Goal: Task Accomplishment & Management: Use online tool/utility

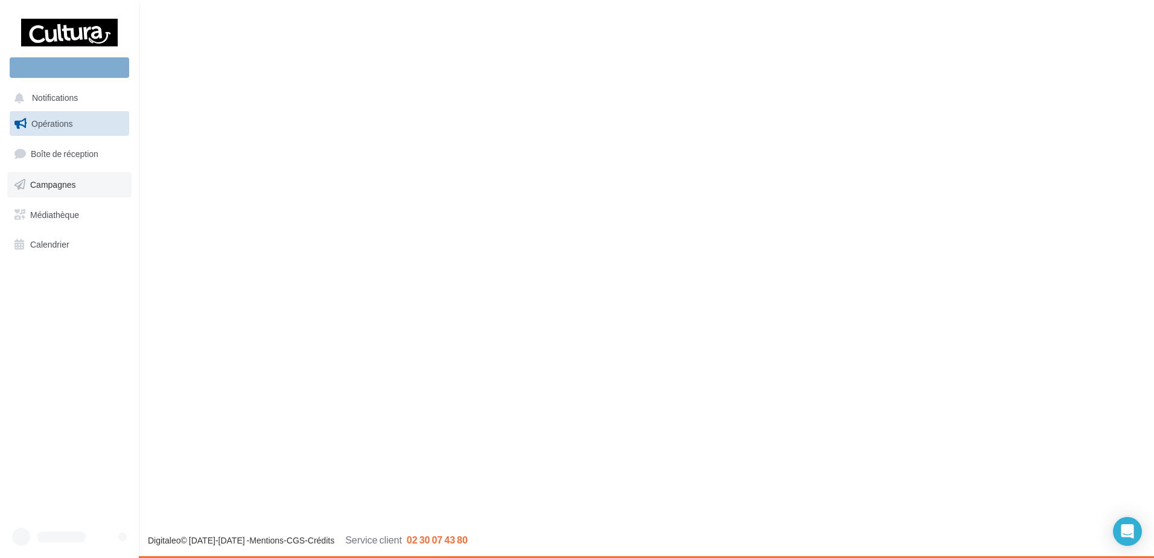
click at [31, 193] on link "Campagnes" at bounding box center [69, 184] width 124 height 25
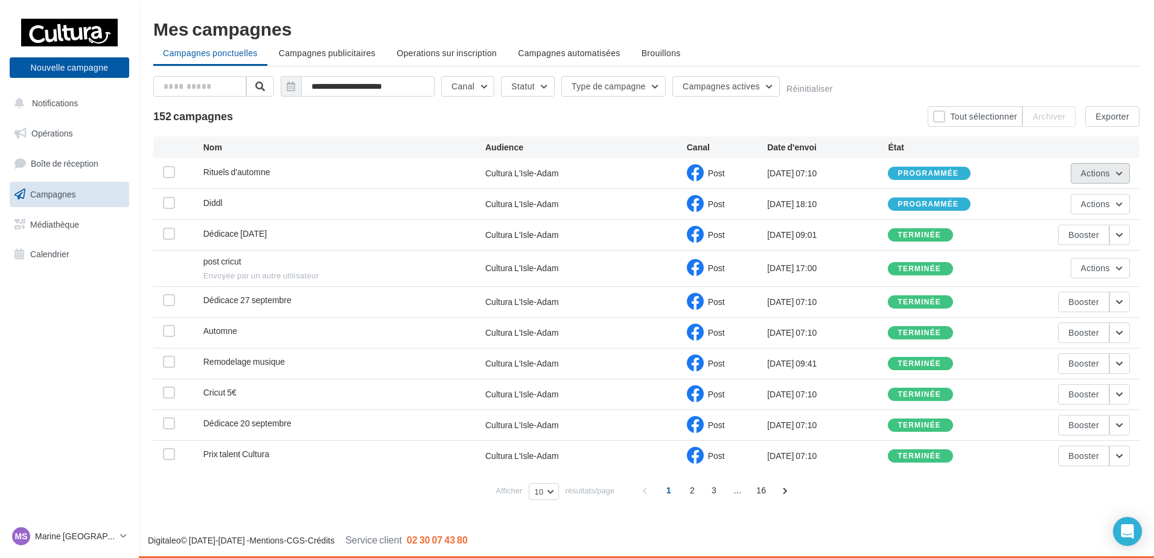
click at [1126, 167] on button "Actions" at bounding box center [1100, 173] width 59 height 21
click at [856, 123] on div "152 campagnes Tout sélectionner Archiver Exporter" at bounding box center [646, 116] width 987 height 21
click at [1087, 204] on span "Actions" at bounding box center [1095, 204] width 29 height 10
click at [774, 208] on div "[DATE] 18:10" at bounding box center [827, 204] width 121 height 12
click at [383, 197] on div "Diddl" at bounding box center [344, 204] width 282 height 15
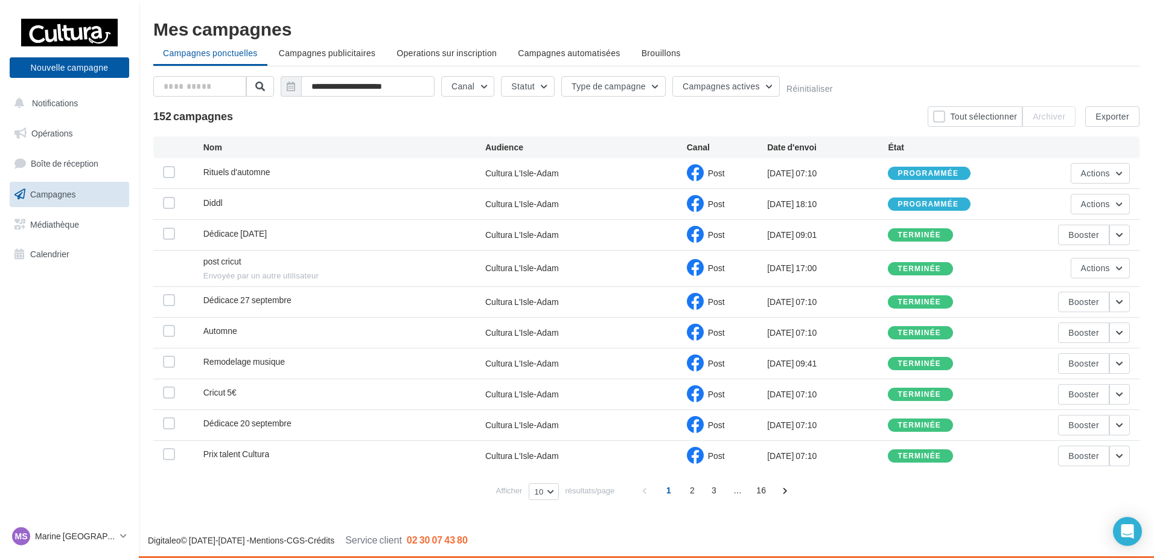
click at [383, 197] on div "Diddl" at bounding box center [344, 204] width 282 height 15
drag, startPoint x: 383, startPoint y: 197, endPoint x: 342, endPoint y: 200, distance: 41.1
click at [367, 197] on div "Diddl" at bounding box center [344, 204] width 282 height 15
click at [164, 206] on label at bounding box center [169, 203] width 12 height 12
click at [1077, 214] on div "Diddl Cultura L'Isle-Adam Post [DATE] 18:10 programmée Actions" at bounding box center [646, 204] width 987 height 30
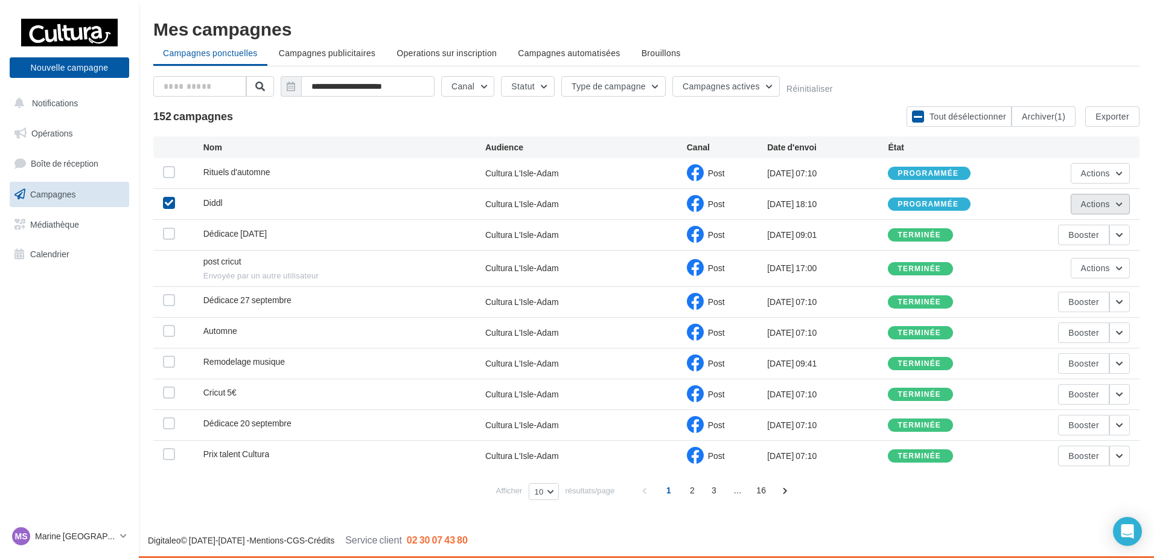
click at [1087, 201] on span "Actions" at bounding box center [1095, 204] width 29 height 10
click at [1072, 232] on button "Voir les résultats" at bounding box center [1070, 232] width 121 height 31
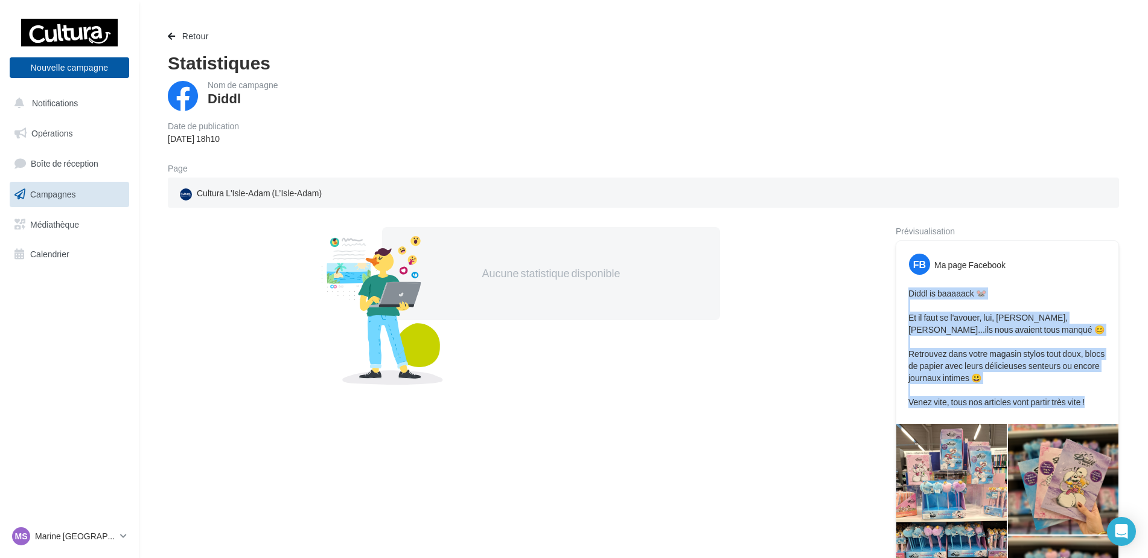
drag, startPoint x: 1089, startPoint y: 403, endPoint x: 906, endPoint y: 289, distance: 215.8
click at [906, 289] on div "Diddl is baaaaack 🐭 Et il faut se l'avouer, lui, [PERSON_NAME], Pimboli...ils n…" at bounding box center [1008, 347] width 216 height 127
copy p "Diddl is baaaaack 🐭 Et il faut se l'avouer, lui, [PERSON_NAME], Pimboli...ils n…"
click at [63, 195] on span "Campagnes" at bounding box center [53, 194] width 46 height 10
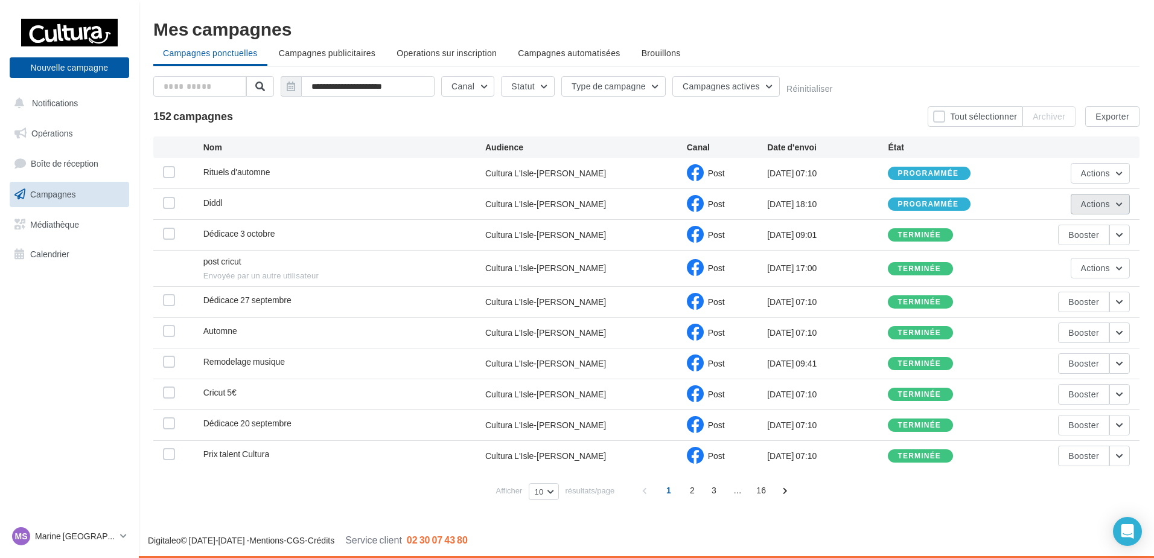
click at [1122, 202] on button "Actions" at bounding box center [1100, 204] width 59 height 21
click at [1052, 319] on button "Annuler" at bounding box center [1070, 326] width 121 height 31
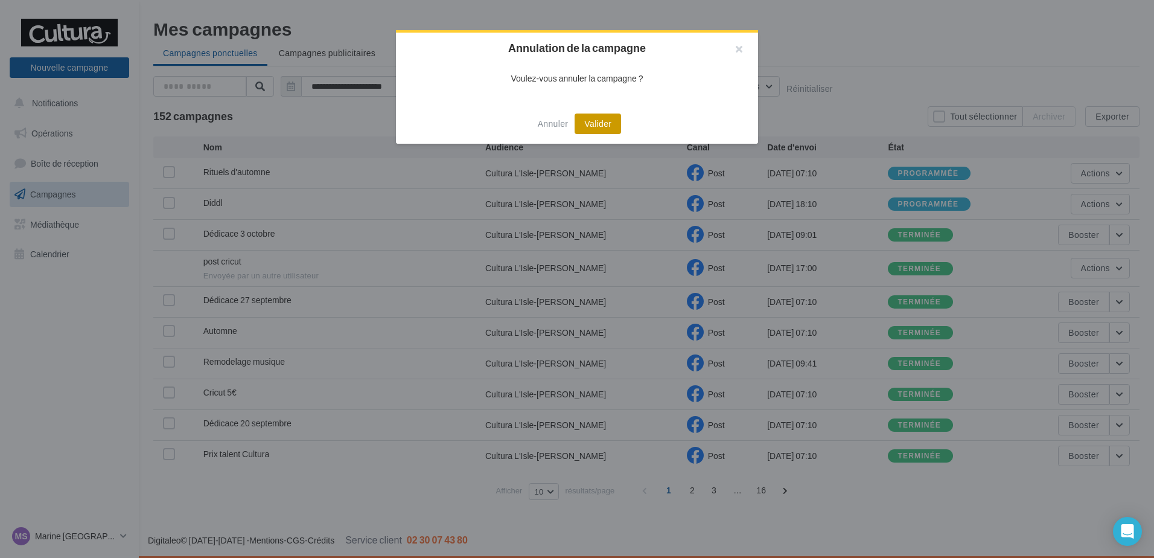
click at [615, 124] on button "Valider" at bounding box center [598, 124] width 46 height 21
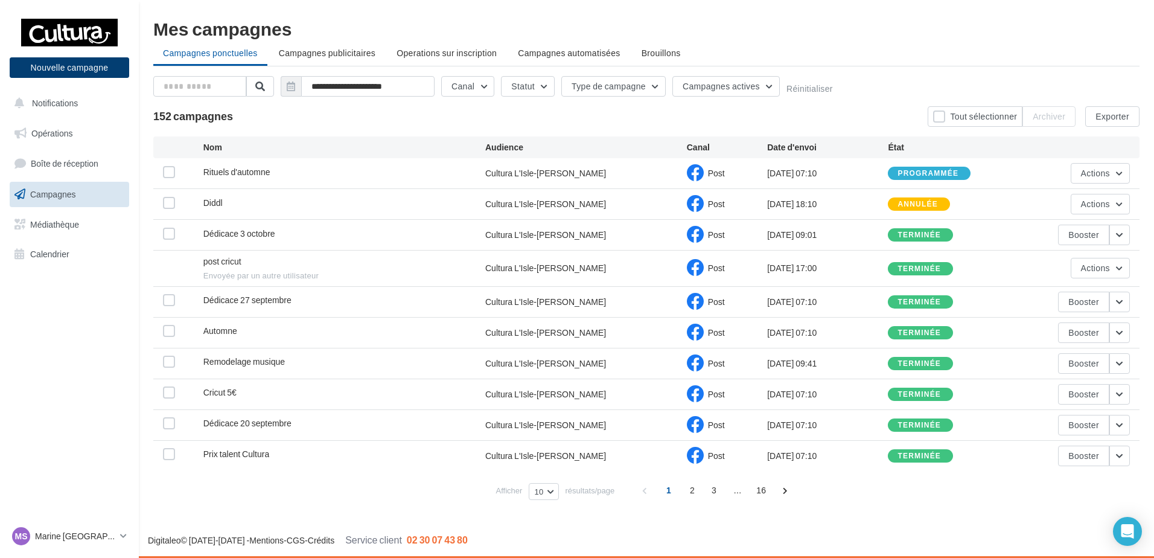
click at [24, 72] on button "Nouvelle campagne" at bounding box center [70, 67] width 120 height 21
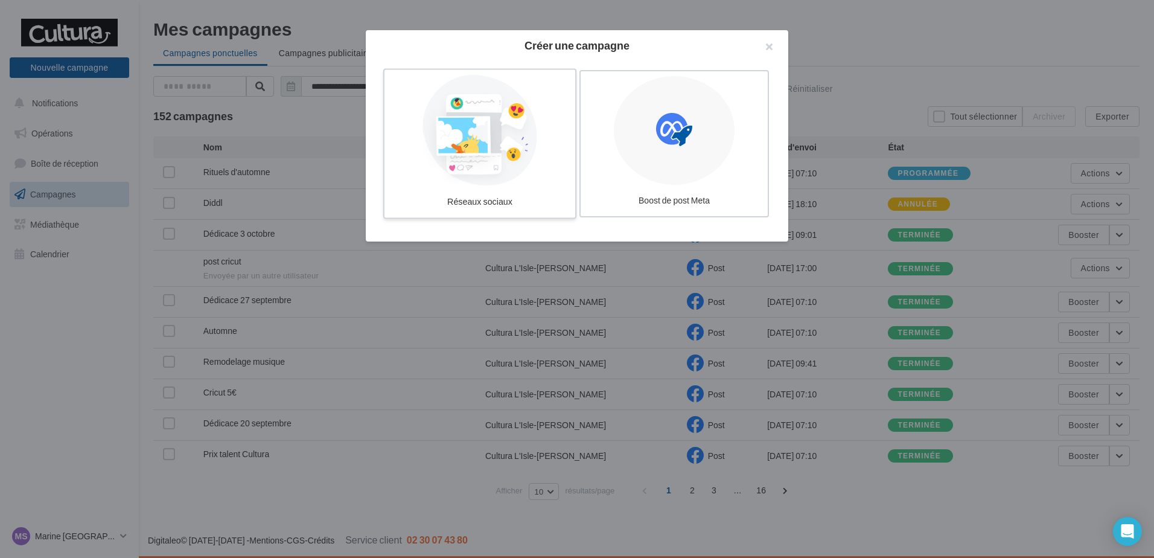
click at [494, 146] on div at bounding box center [479, 130] width 181 height 111
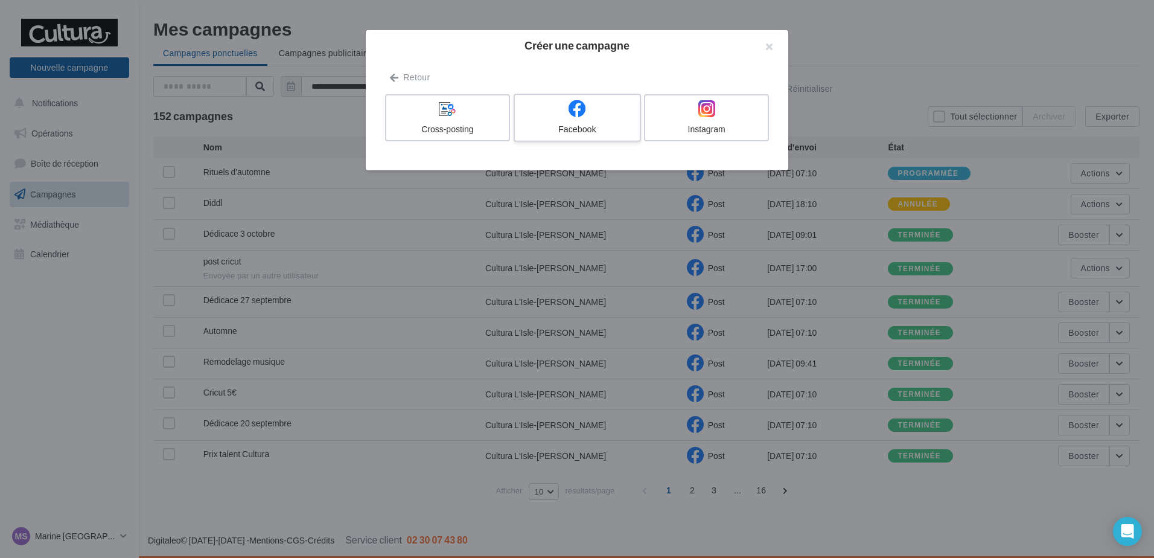
click at [555, 113] on div at bounding box center [577, 109] width 115 height 19
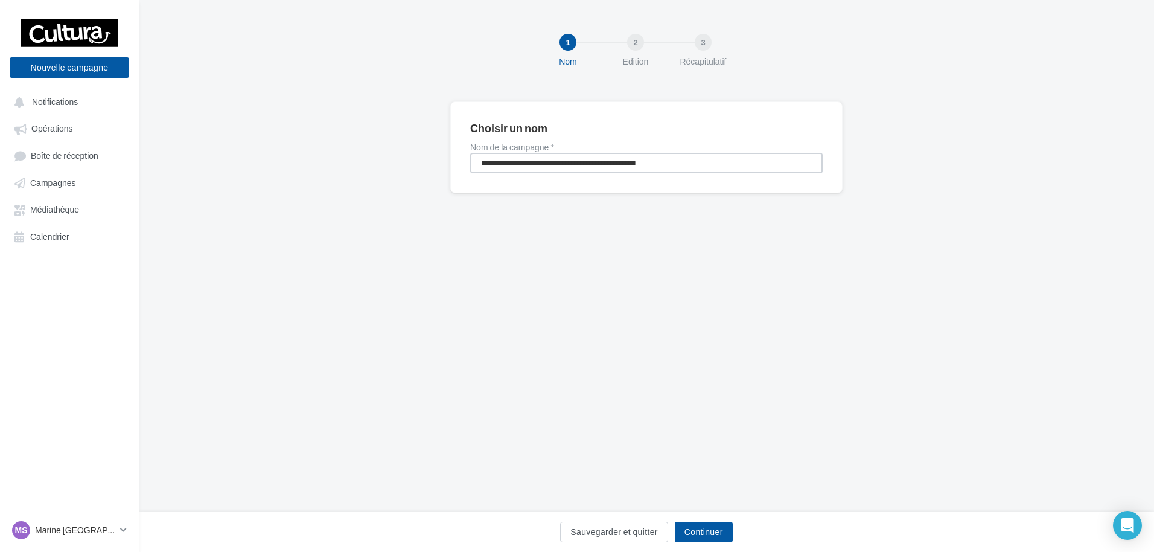
drag, startPoint x: 696, startPoint y: 165, endPoint x: 402, endPoint y: 187, distance: 294.2
click at [402, 187] on div "**********" at bounding box center [647, 166] width 1016 height 130
type input "*****"
click at [712, 533] on button "Continuer" at bounding box center [704, 532] width 58 height 21
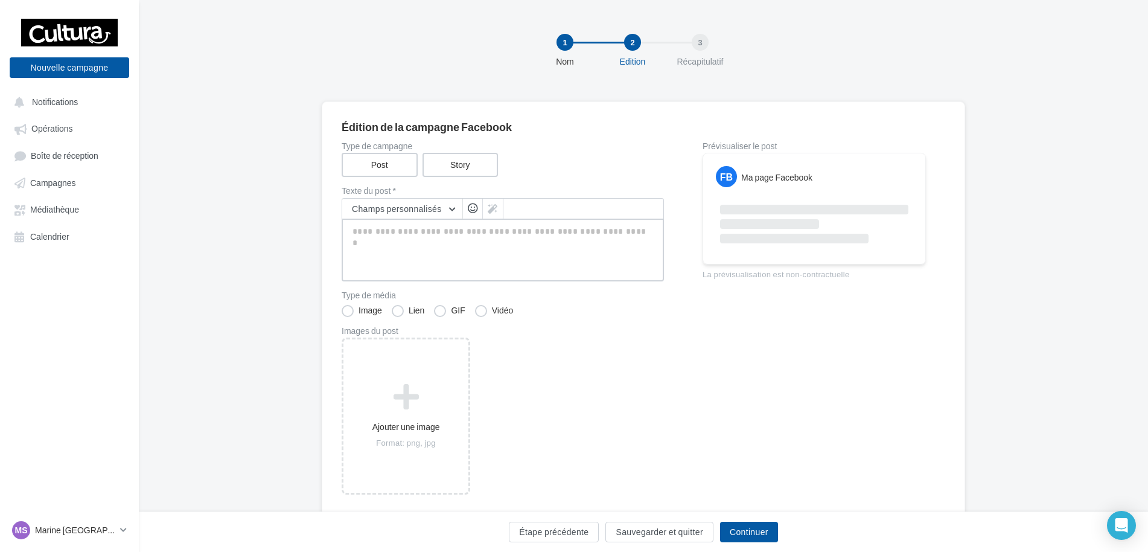
click at [428, 252] on textarea at bounding box center [503, 250] width 322 height 63
paste textarea "**********"
type textarea "**********"
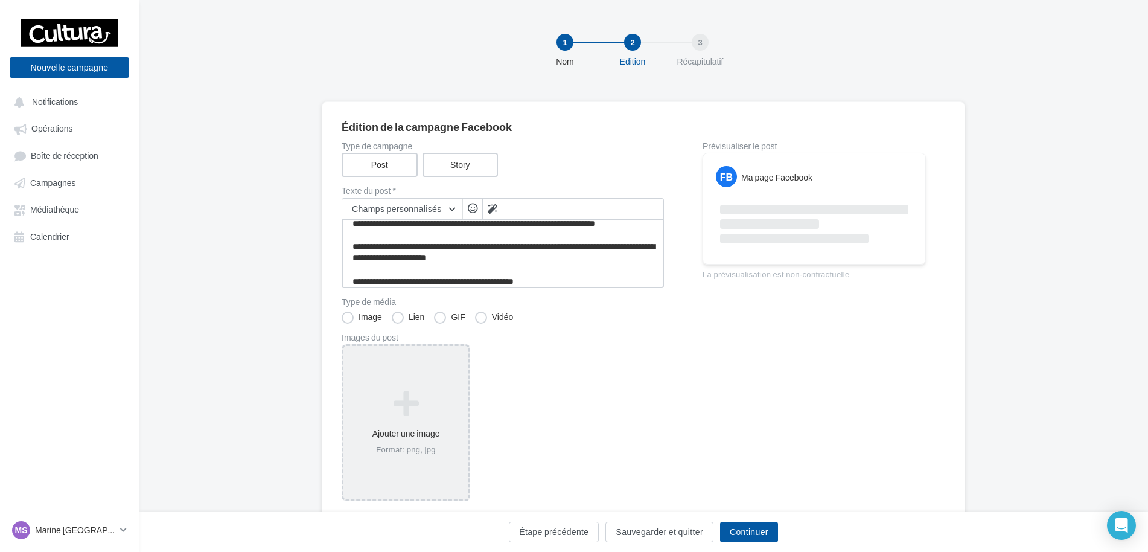
type textarea "**********"
click at [399, 418] on div "Ajouter une image Format: png, jpg" at bounding box center [406, 422] width 125 height 77
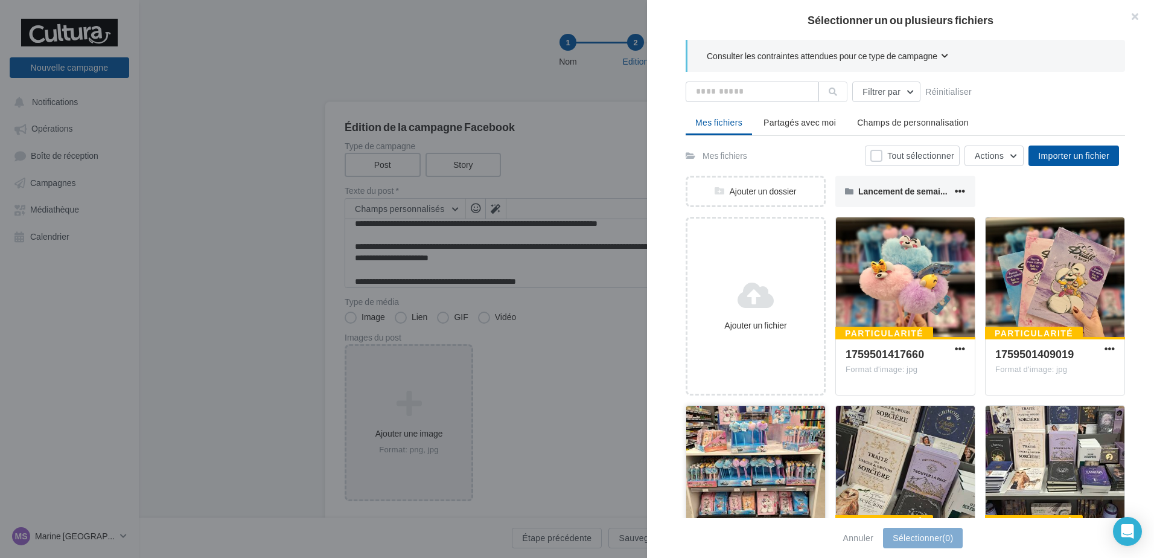
click at [720, 461] on div at bounding box center [756, 466] width 139 height 121
click at [1043, 299] on div at bounding box center [1055, 277] width 139 height 121
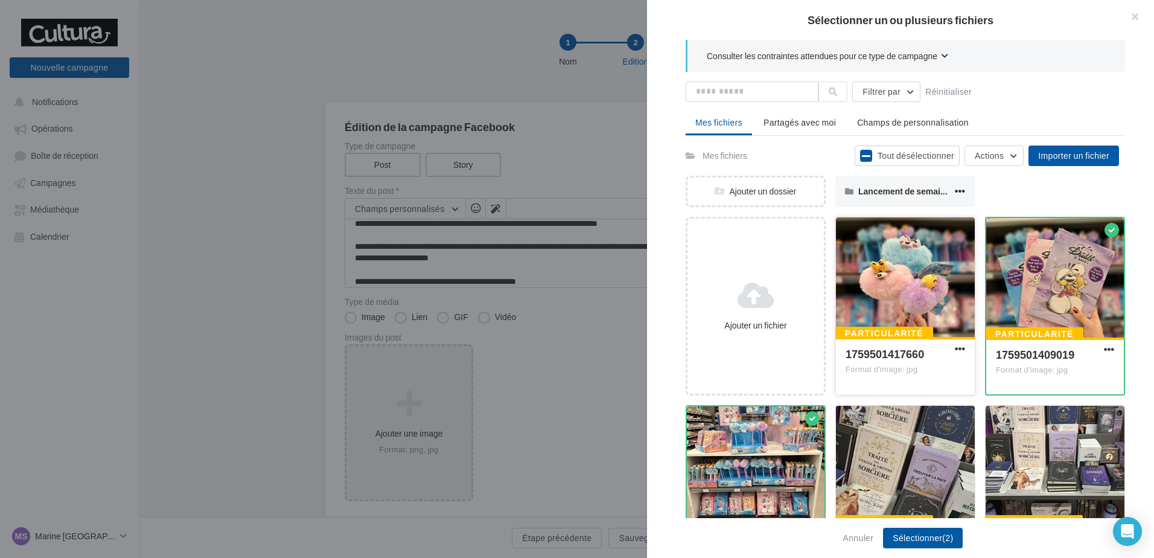
drag, startPoint x: 835, startPoint y: 296, endPoint x: 924, endPoint y: 401, distance: 137.5
click at [836, 296] on div at bounding box center [905, 277] width 139 height 121
click at [924, 532] on button "Sélectionner (3)" at bounding box center [923, 538] width 80 height 21
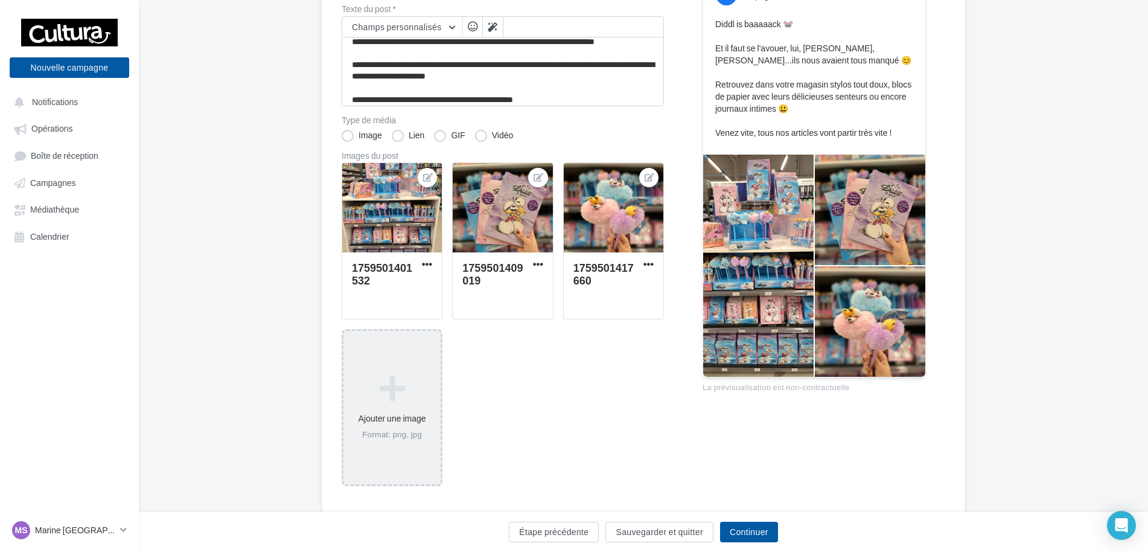
scroll to position [215, 0]
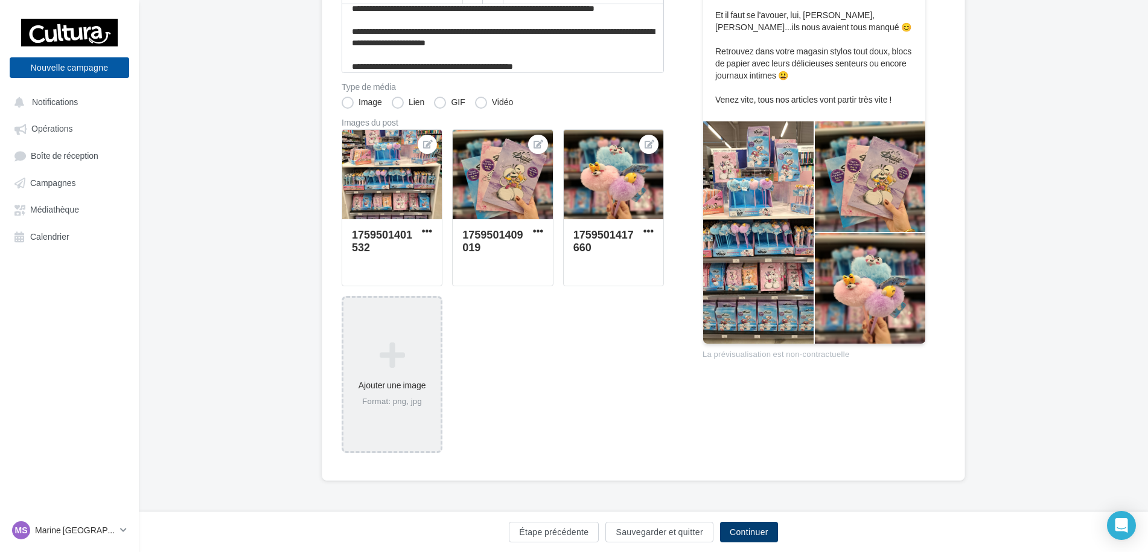
click at [752, 526] on button "Continuer" at bounding box center [749, 532] width 58 height 21
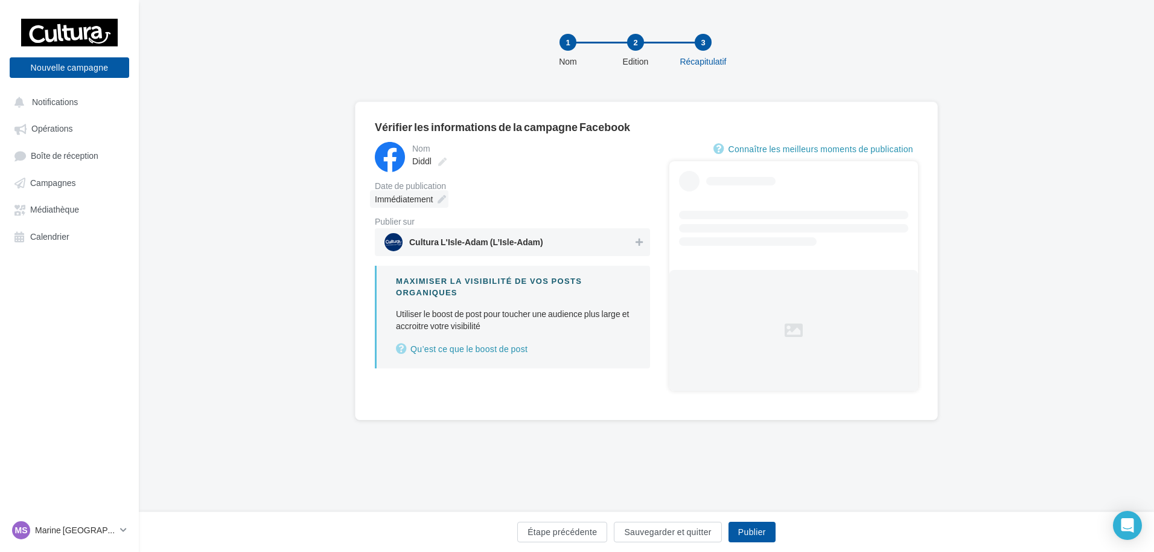
click at [443, 200] on icon at bounding box center [442, 199] width 8 height 8
type input "**********"
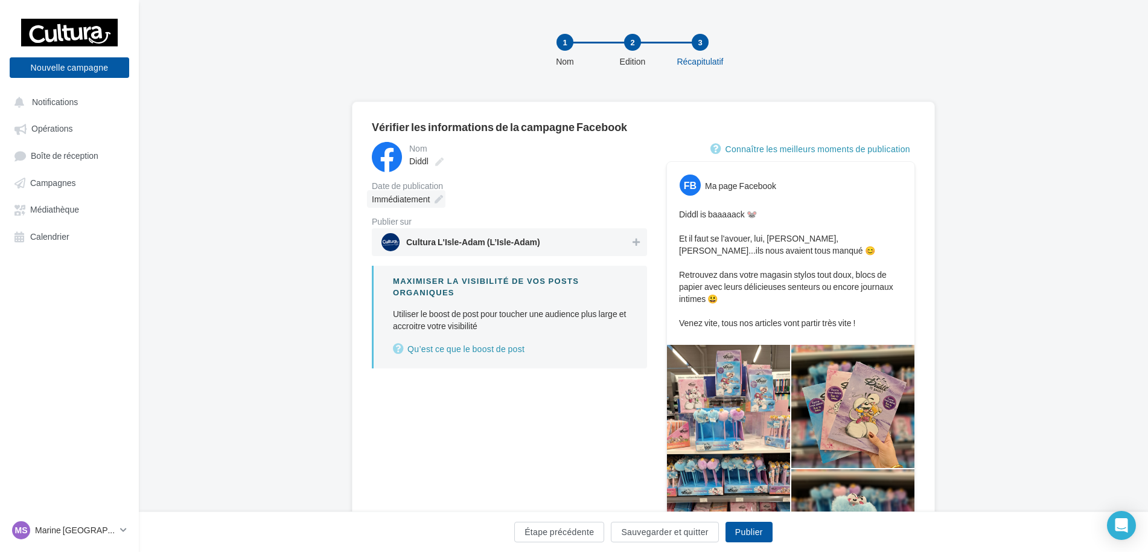
click at [439, 202] on icon at bounding box center [439, 199] width 8 height 8
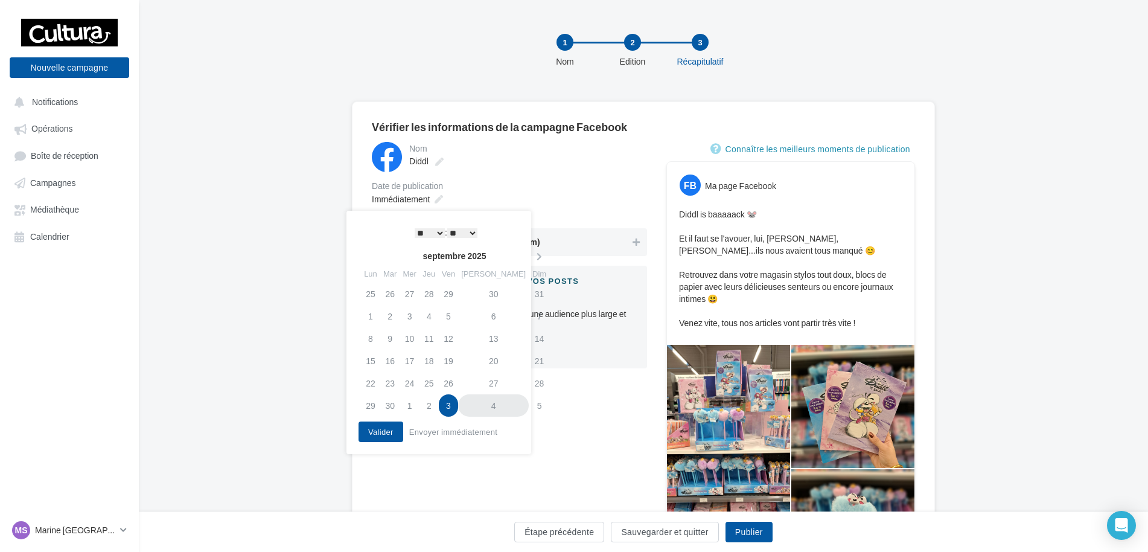
click at [474, 400] on td "4" at bounding box center [493, 405] width 71 height 22
click at [426, 234] on select "* * * * * * * * * * ** ** ** ** ** ** ** ** ** ** ** ** ** **" at bounding box center [430, 233] width 30 height 10
drag, startPoint x: 464, startPoint y: 231, endPoint x: 464, endPoint y: 240, distance: 8.5
click at [464, 231] on select "** ** ** ** ** **" at bounding box center [462, 233] width 30 height 10
click at [389, 429] on button "Valider" at bounding box center [381, 431] width 45 height 21
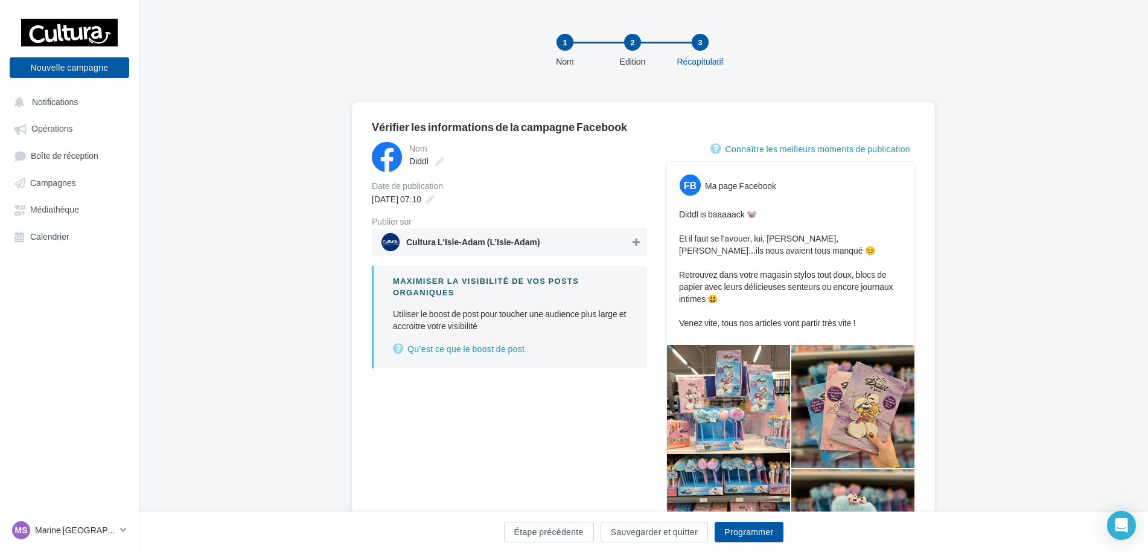
click at [641, 240] on button at bounding box center [636, 242] width 12 height 14
click at [755, 532] on button "Programmer" at bounding box center [749, 532] width 68 height 21
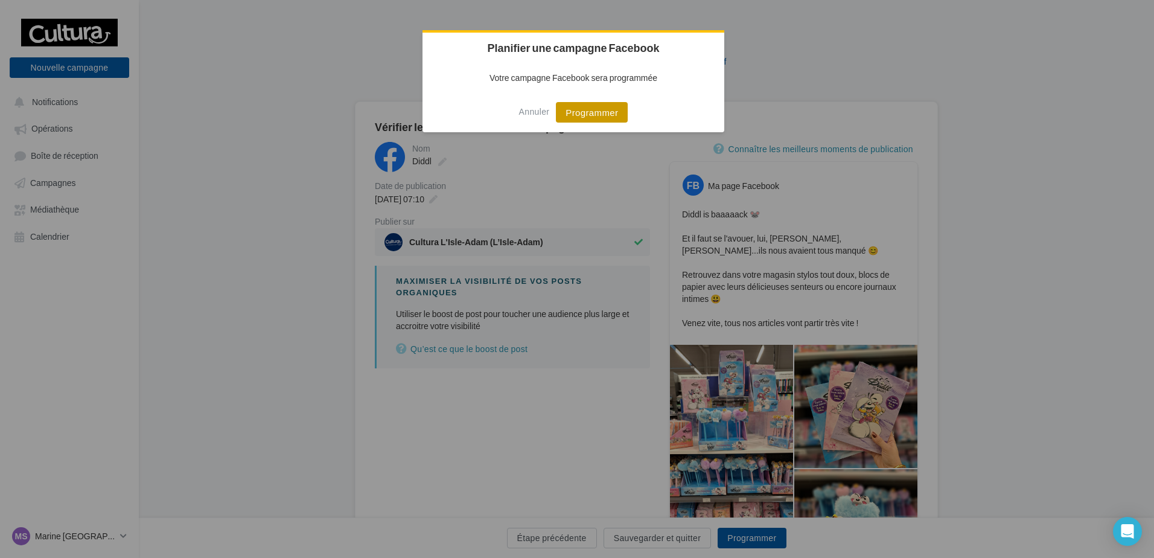
click at [606, 110] on button "Programmer" at bounding box center [592, 112] width 72 height 21
